Goal: Check status: Check status

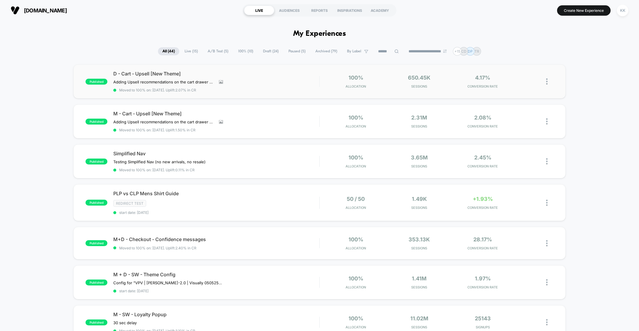
scroll to position [22, 0]
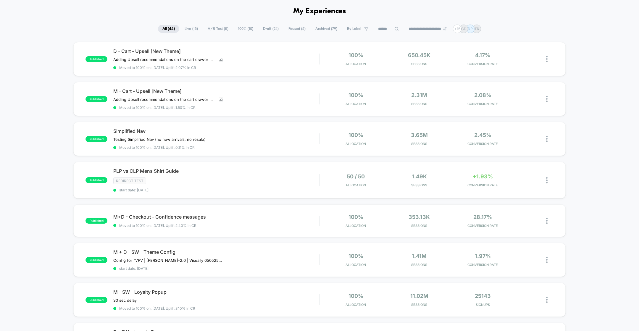
click at [212, 28] on span "A/B Test ( 5 )" at bounding box center [218, 29] width 30 height 8
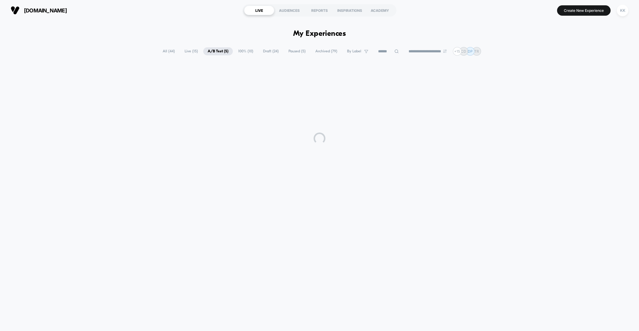
scroll to position [0, 0]
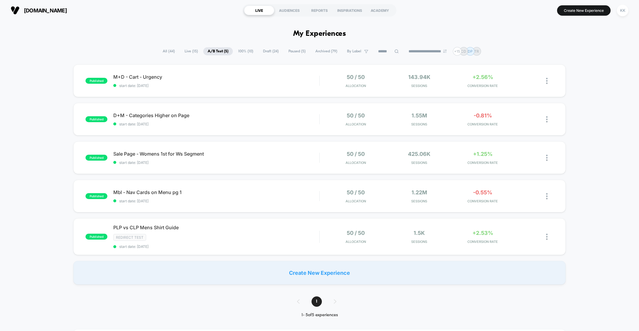
click at [295, 52] on span "Paused ( 5 )" at bounding box center [297, 51] width 26 height 8
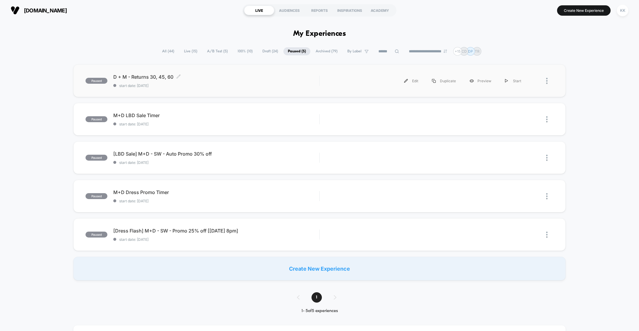
click at [245, 80] on div "D + M - Returns 30, 45, 60 Click to edit experience details Click to edit exper…" at bounding box center [216, 81] width 206 height 14
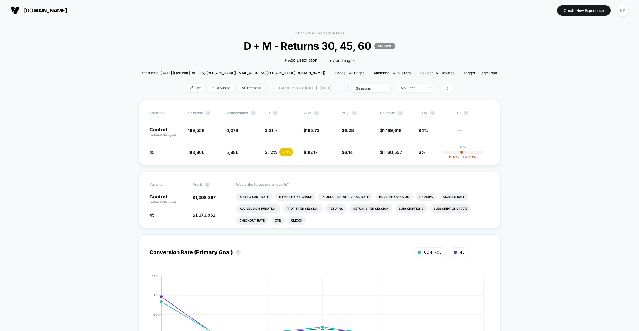
click at [338, 88] on img at bounding box center [337, 87] width 2 height 1
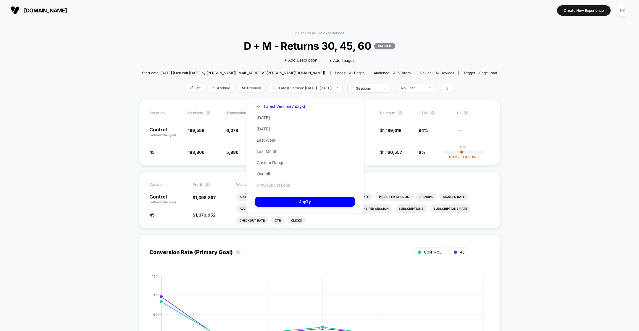
click at [283, 184] on button "Previous Versions" at bounding box center [273, 184] width 37 height 5
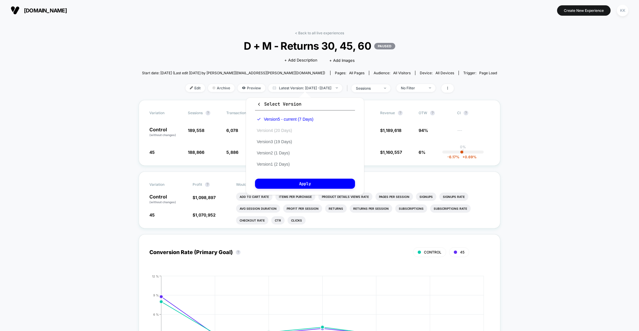
click at [274, 130] on button "Version 4 (20 Days)" at bounding box center [274, 130] width 39 height 5
click at [283, 183] on button "Apply" at bounding box center [305, 184] width 100 height 10
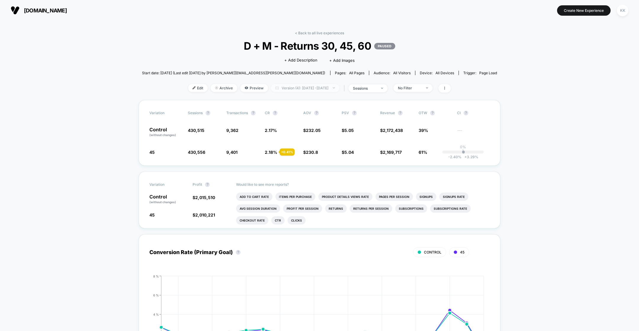
click at [316, 89] on span "Version (4): [DATE] - [DATE]" at bounding box center [305, 88] width 68 height 8
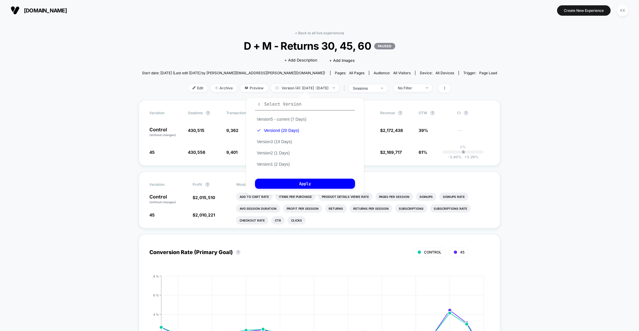
click at [257, 104] on icon "button" at bounding box center [259, 104] width 4 height 4
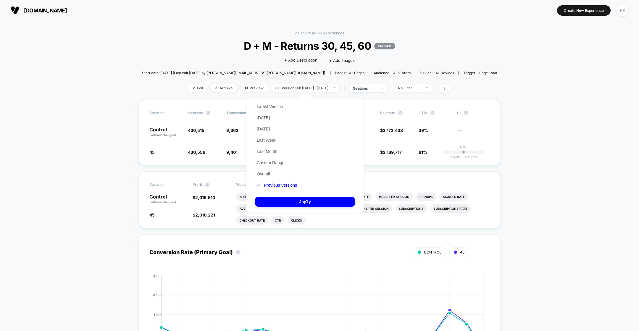
click at [192, 5] on section "[DOMAIN_NAME]" at bounding box center [111, 10] width 204 height 15
